Goal: Transaction & Acquisition: Book appointment/travel/reservation

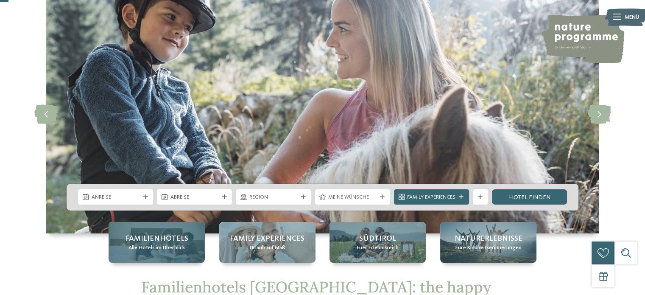
click at [163, 241] on span "Familienhotels" at bounding box center [157, 238] width 63 height 11
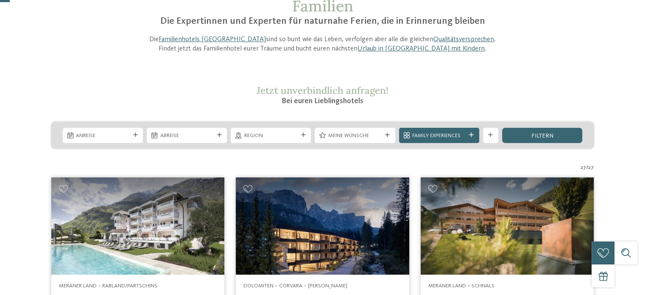
scroll to position [85, 0]
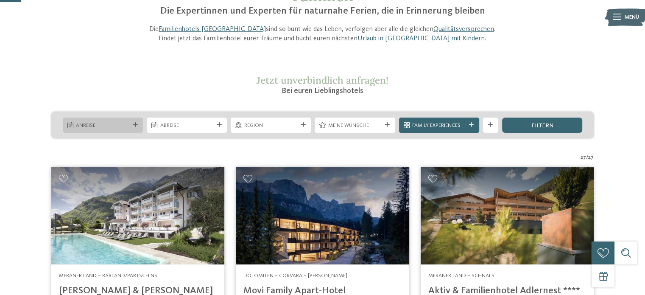
click at [139, 124] on div at bounding box center [135, 125] width 8 height 5
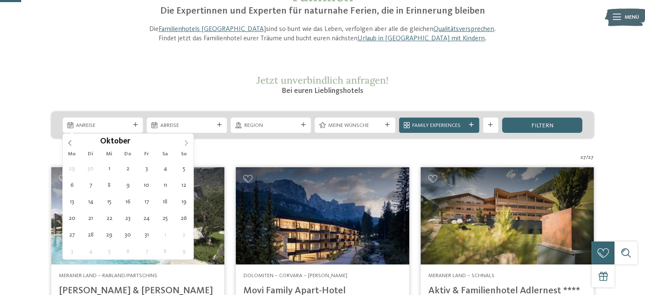
click at [186, 143] on icon at bounding box center [186, 143] width 6 height 6
type div "30.10.2025"
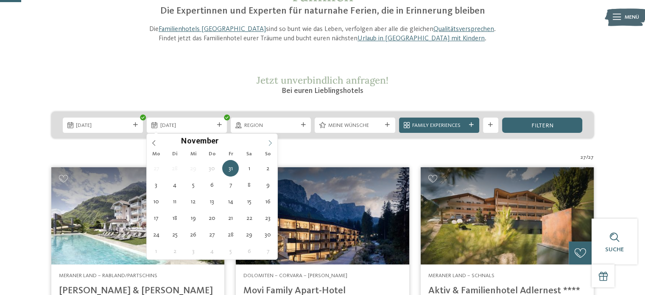
click at [269, 140] on icon at bounding box center [270, 143] width 3 height 6
type div "02.11.2025"
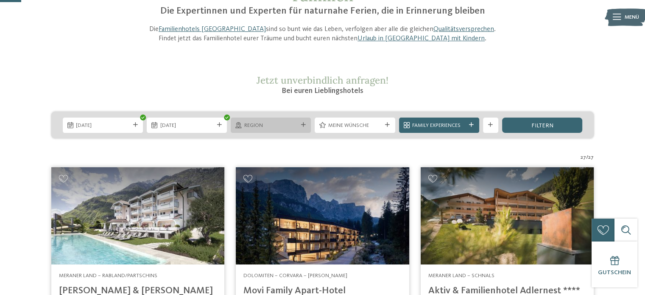
click at [304, 126] on icon at bounding box center [303, 125] width 5 height 5
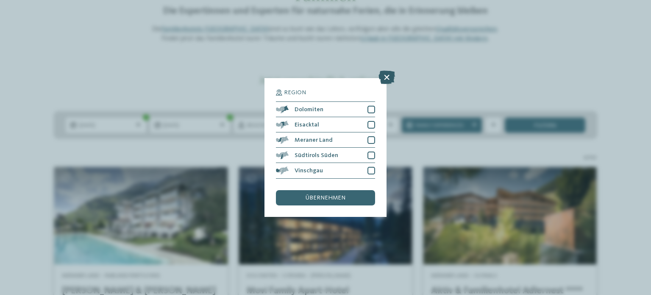
click at [387, 78] on icon at bounding box center [387, 78] width 17 height 14
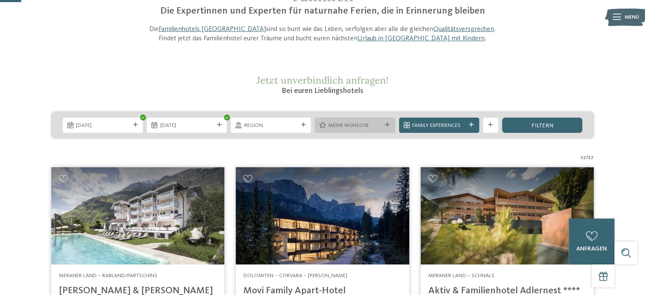
click at [387, 125] on icon at bounding box center [387, 125] width 5 height 5
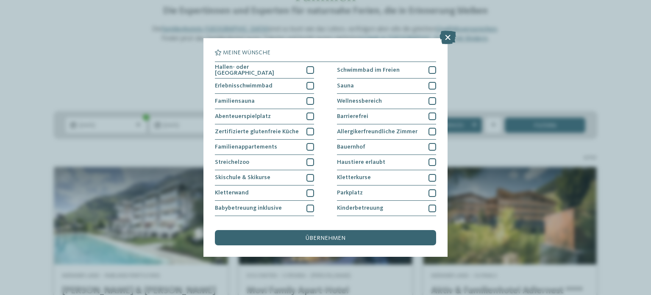
click at [349, 35] on div "Meine Wünsche Hallen- oder Schleusenbad Schwimmbad im Freien" at bounding box center [325, 147] width 651 height 295
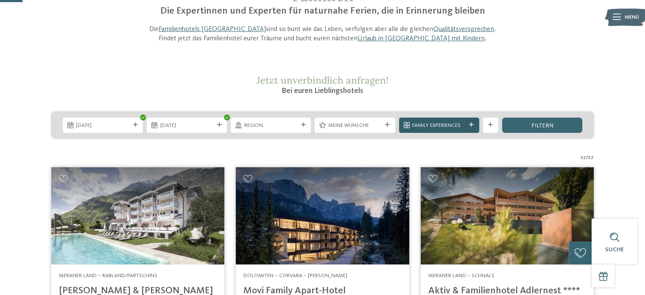
scroll to position [127, 0]
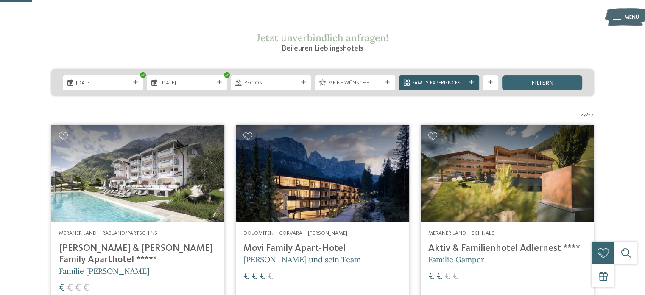
click at [472, 84] on icon at bounding box center [471, 82] width 5 height 5
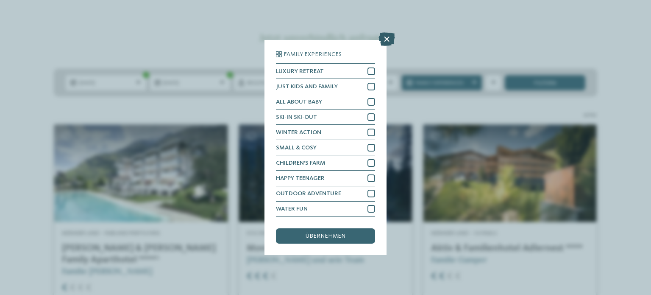
click at [388, 42] on icon at bounding box center [387, 40] width 17 height 14
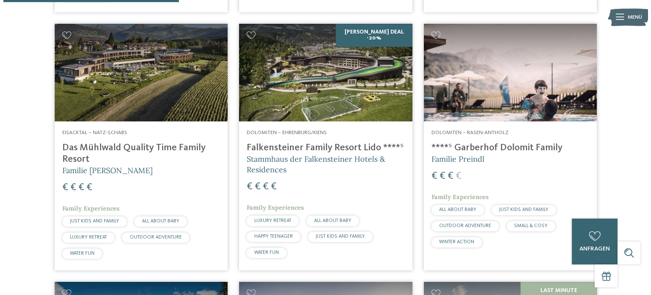
scroll to position [721, 0]
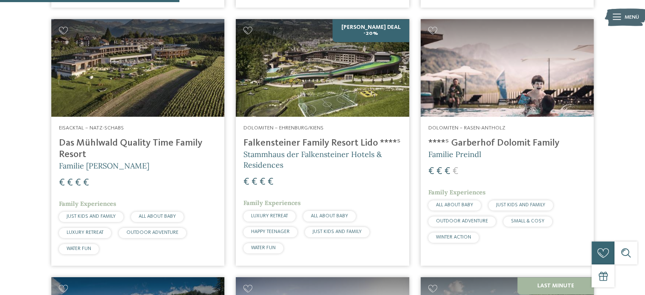
click at [103, 137] on h4 "Das Mühlwald Quality Time Family Resort" at bounding box center [138, 148] width 158 height 23
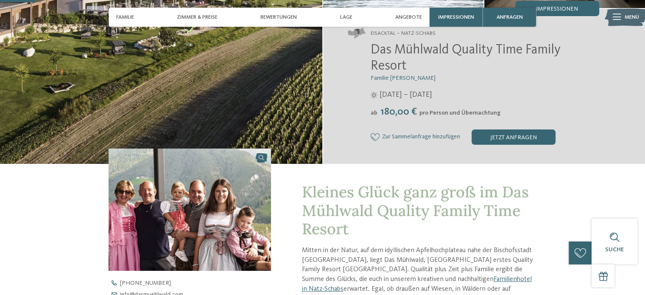
scroll to position [127, 0]
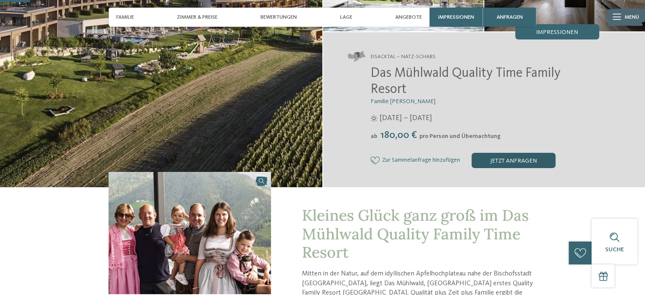
click at [515, 165] on div "jetzt anfragen" at bounding box center [514, 160] width 84 height 15
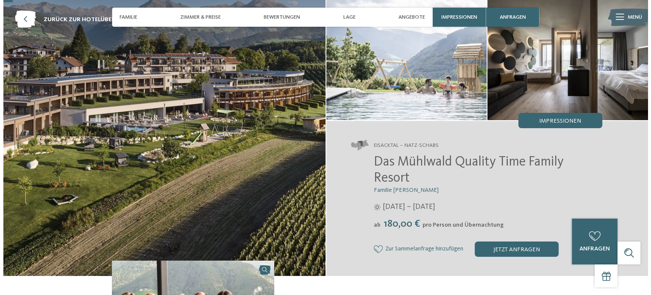
scroll to position [0, 0]
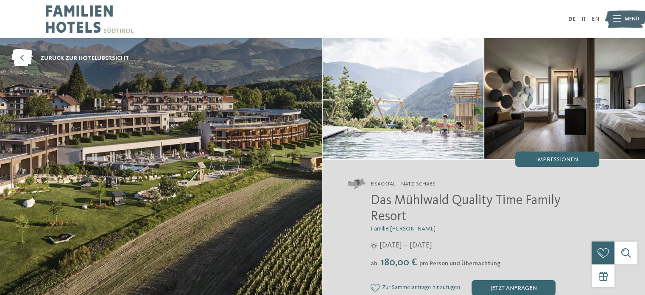
click at [623, 18] on img at bounding box center [626, 18] width 42 height 21
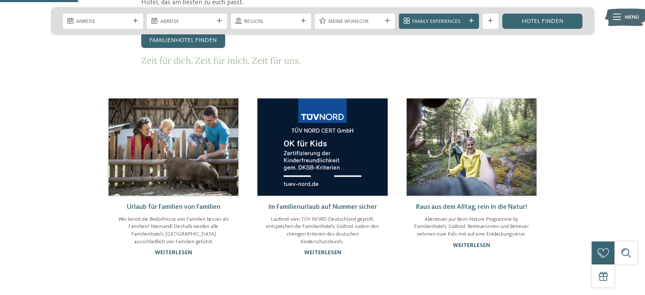
scroll to position [467, 0]
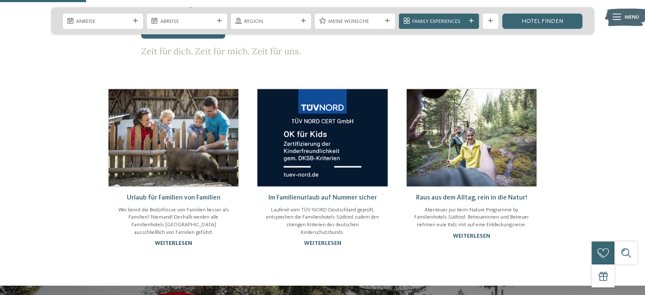
click at [186, 240] on link "weiterlesen" at bounding box center [173, 243] width 37 height 6
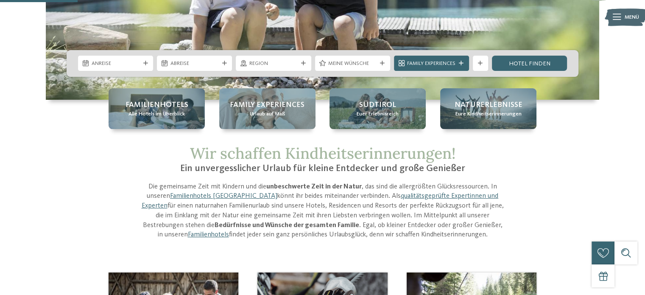
scroll to position [170, 0]
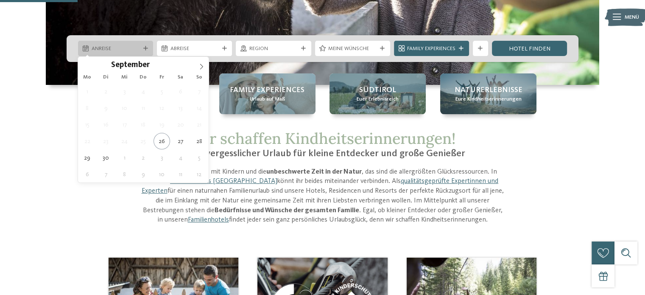
click at [146, 46] on icon at bounding box center [145, 48] width 5 height 5
click at [201, 66] on icon at bounding box center [201, 67] width 6 height 6
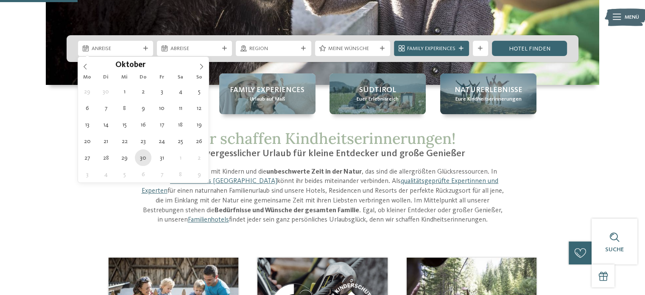
type div "30.10.2025"
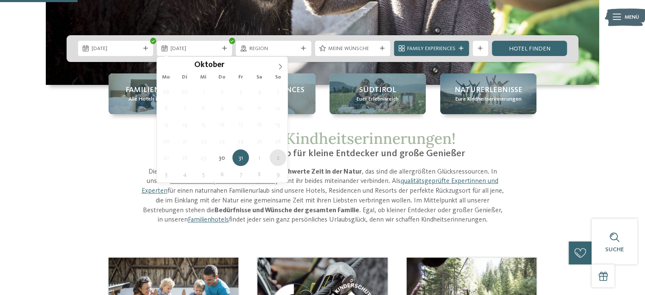
type div "02.11.2025"
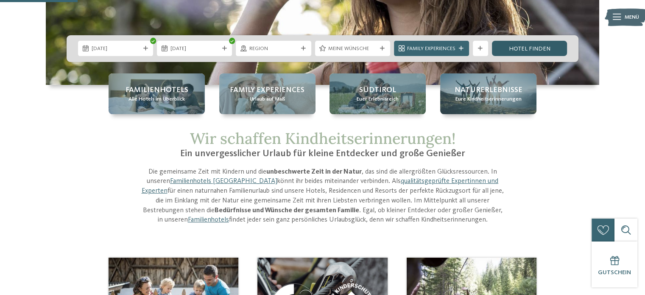
click at [512, 53] on link "Hotel finden" at bounding box center [529, 48] width 75 height 15
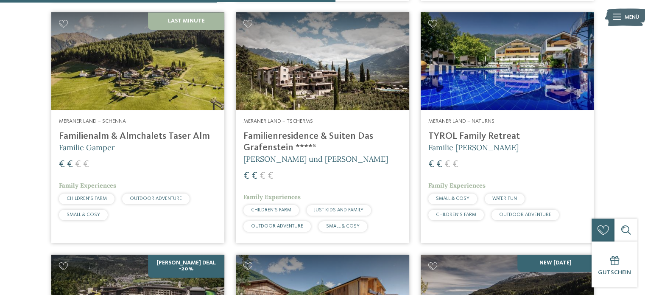
scroll to position [1051, 0]
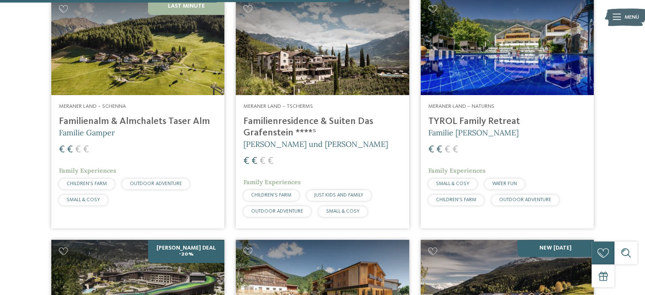
click at [163, 122] on h4 "Familienalm & Almchalets Taser Alm" at bounding box center [138, 121] width 158 height 11
